Goal: Complete application form

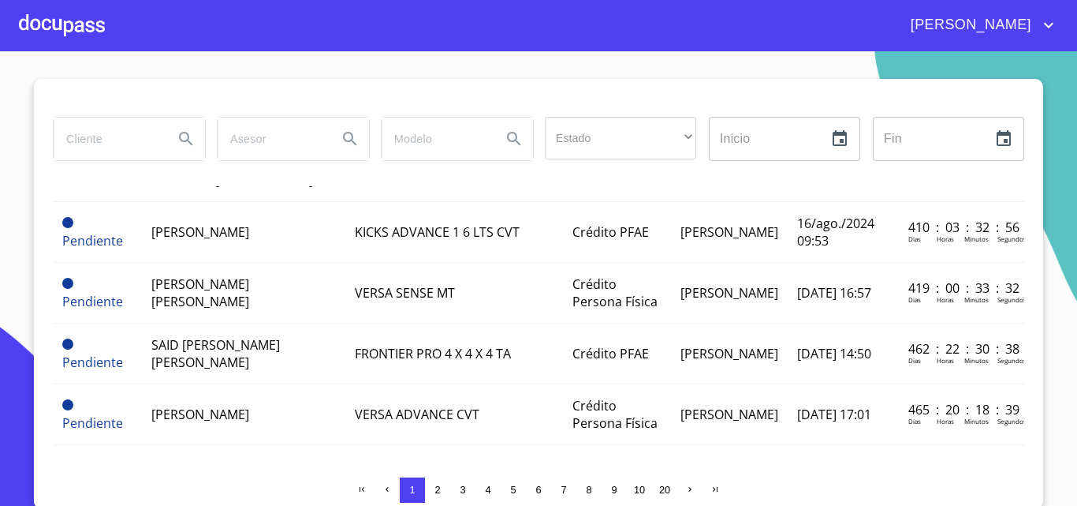
scroll to position [13, 0]
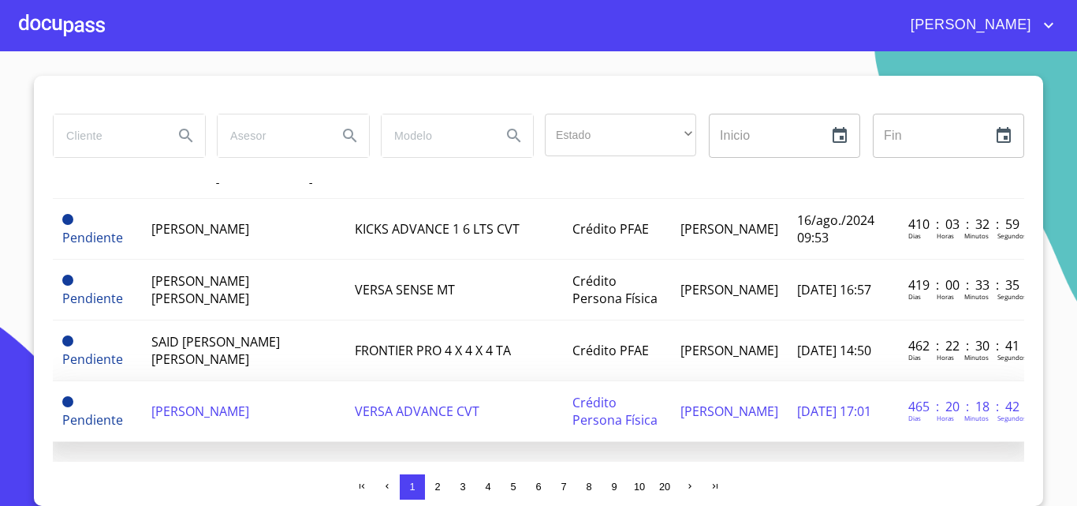
click at [422, 402] on span "VERSA ADVANCE CVT" at bounding box center [417, 410] width 125 height 17
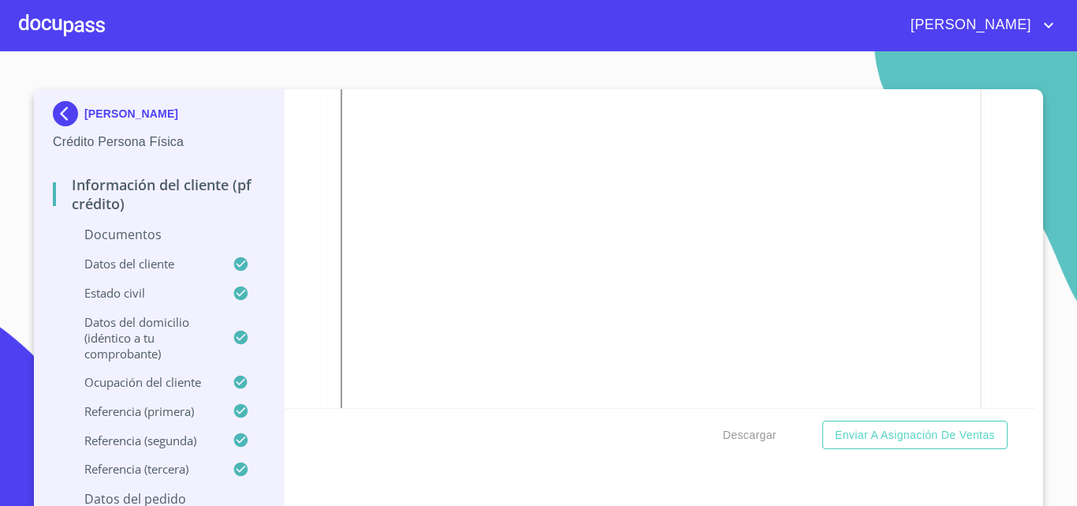
scroll to position [631, 0]
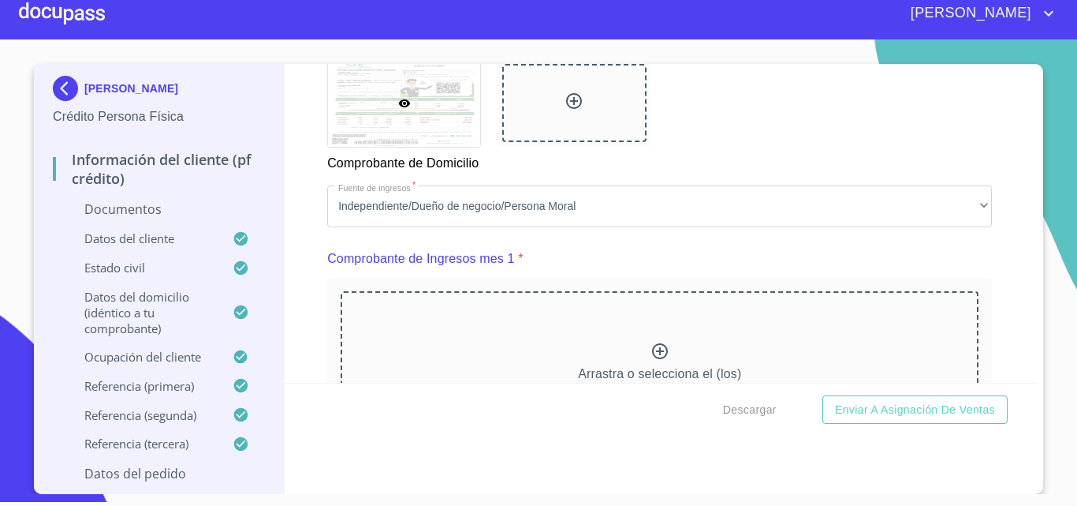
scroll to position [898, 0]
